Goal: Transaction & Acquisition: Purchase product/service

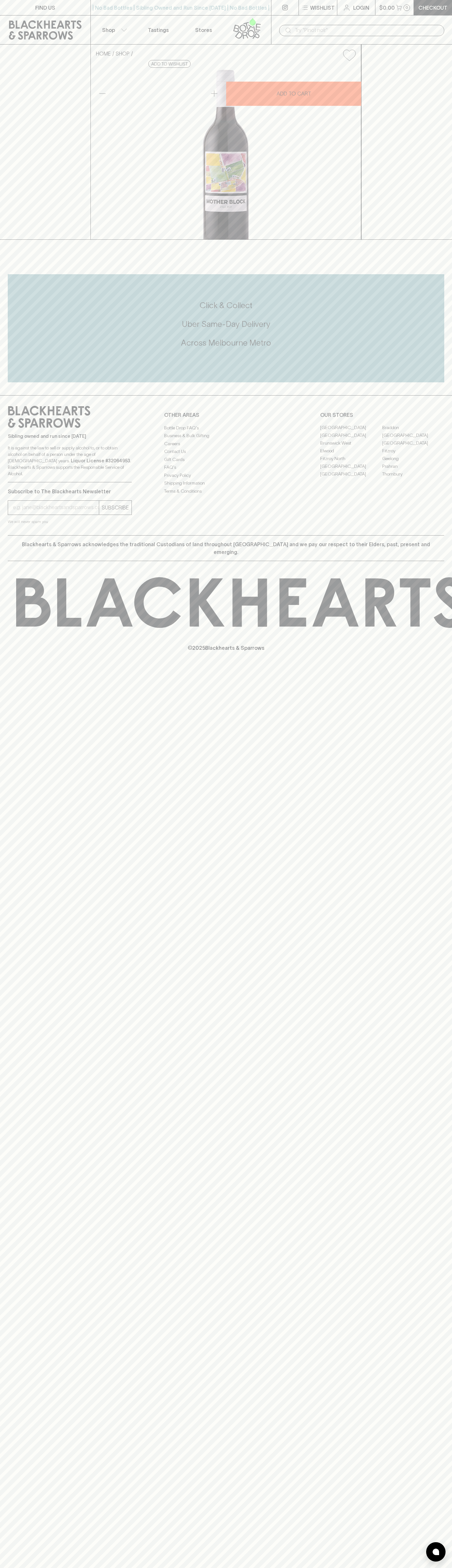
click at [159, 0] on div "| No Bad Bottles | Sibling Owned and Run Since 2006 | No Bad Bottles | Sibling …" at bounding box center [181, 8] width 181 height 16
click at [449, 652] on p "© 2025 Blackhearts & Sparrows" at bounding box center [226, 640] width 452 height 24
click at [51, 1568] on html "FIND US | No Bad Bottles | Sibling Owned and Run Since 2006 | No Bad Bottles | …" at bounding box center [226, 784] width 452 height 1568
click at [26, 150] on div "HOME SHOP Chalmers Mother Block Red 2022 $24.00 Add to wishlist 10% discount wh…" at bounding box center [226, 142] width 452 height 195
